Goal: Task Accomplishment & Management: Manage account settings

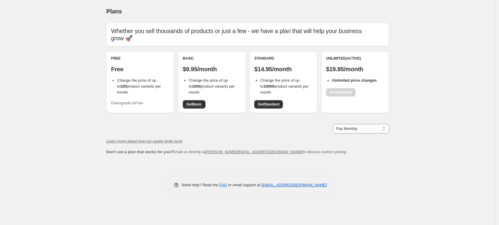
click at [142, 81] on span "Change the price of up to 100 product variants per month" at bounding box center [139, 86] width 44 height 16
click at [127, 68] on div "Free Free Change the price of up to 100 product variants per month Downgrade to…" at bounding box center [140, 82] width 58 height 52
click at [117, 65] on p "Free" at bounding box center [140, 68] width 58 height 7
click at [128, 101] on icon "Downgrade to Free" at bounding box center [127, 103] width 32 height 4
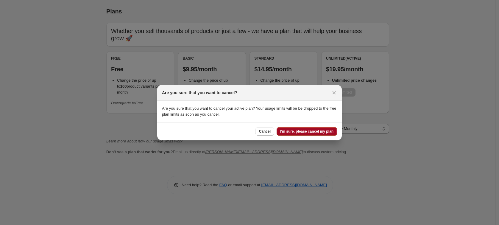
click at [328, 131] on span "I'm sure, please cancel my plan" at bounding box center [306, 131] width 53 height 5
